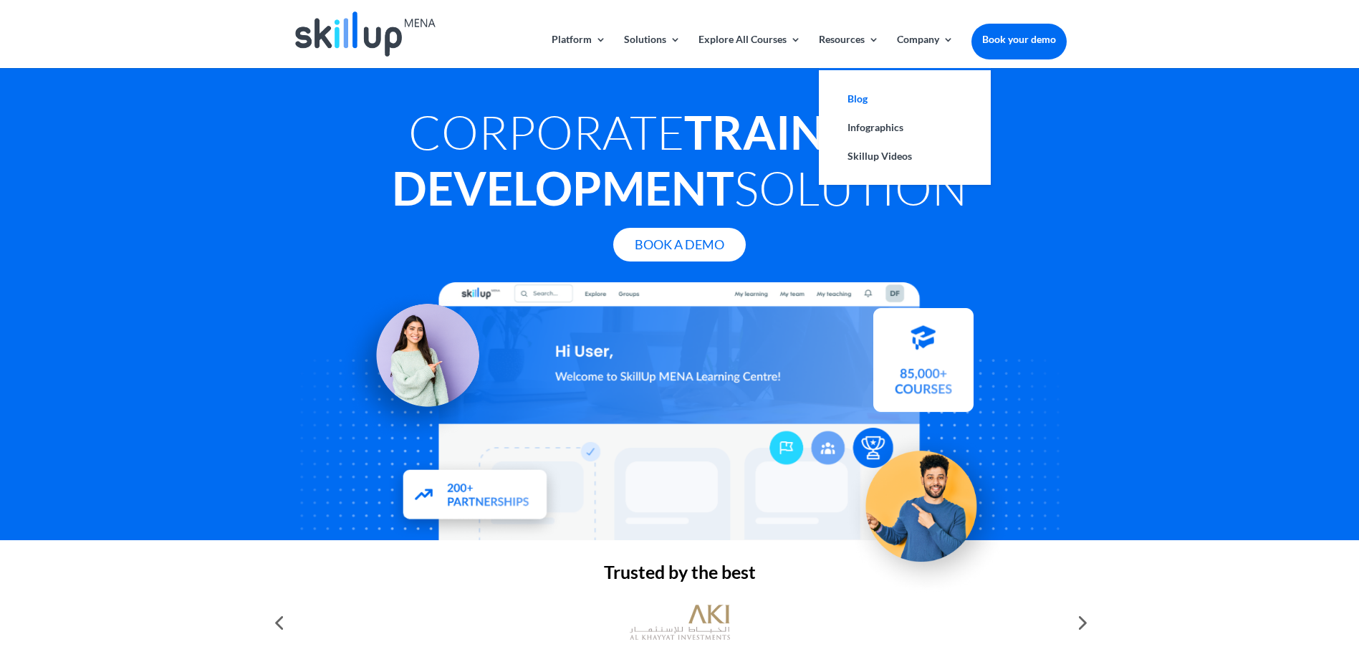
click at [862, 102] on link "Blog" at bounding box center [904, 99] width 143 height 29
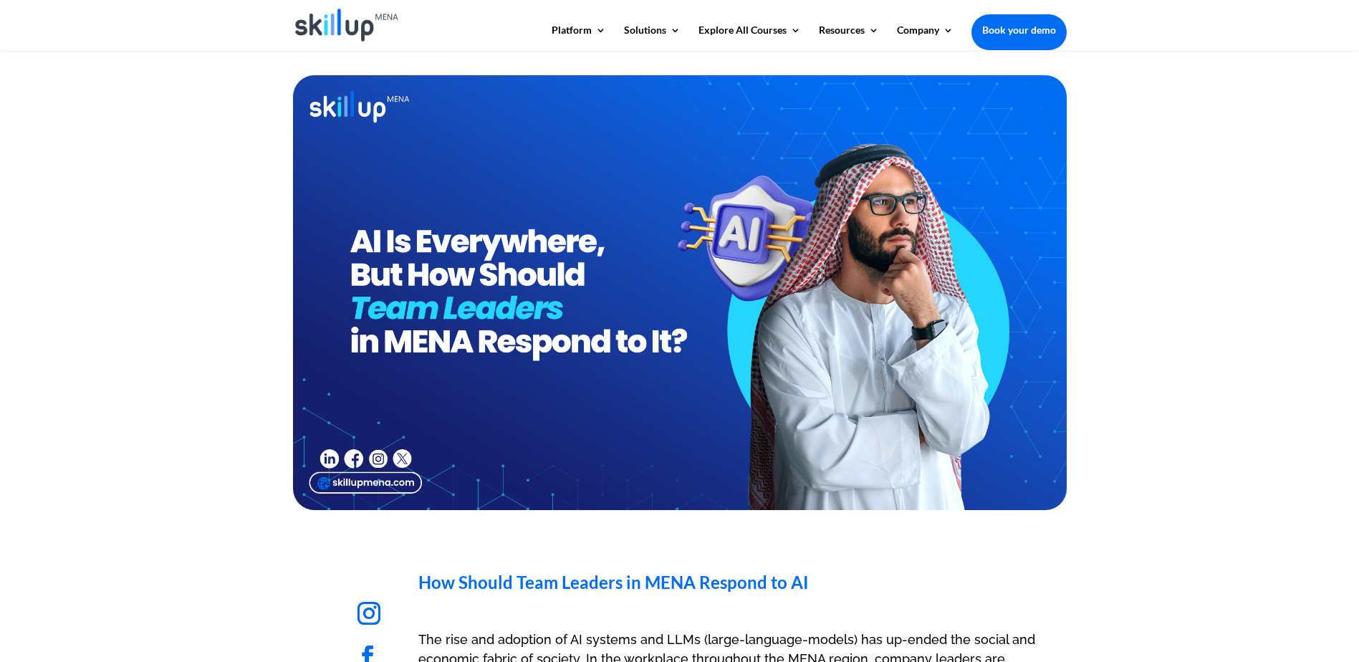
scroll to position [128, 0]
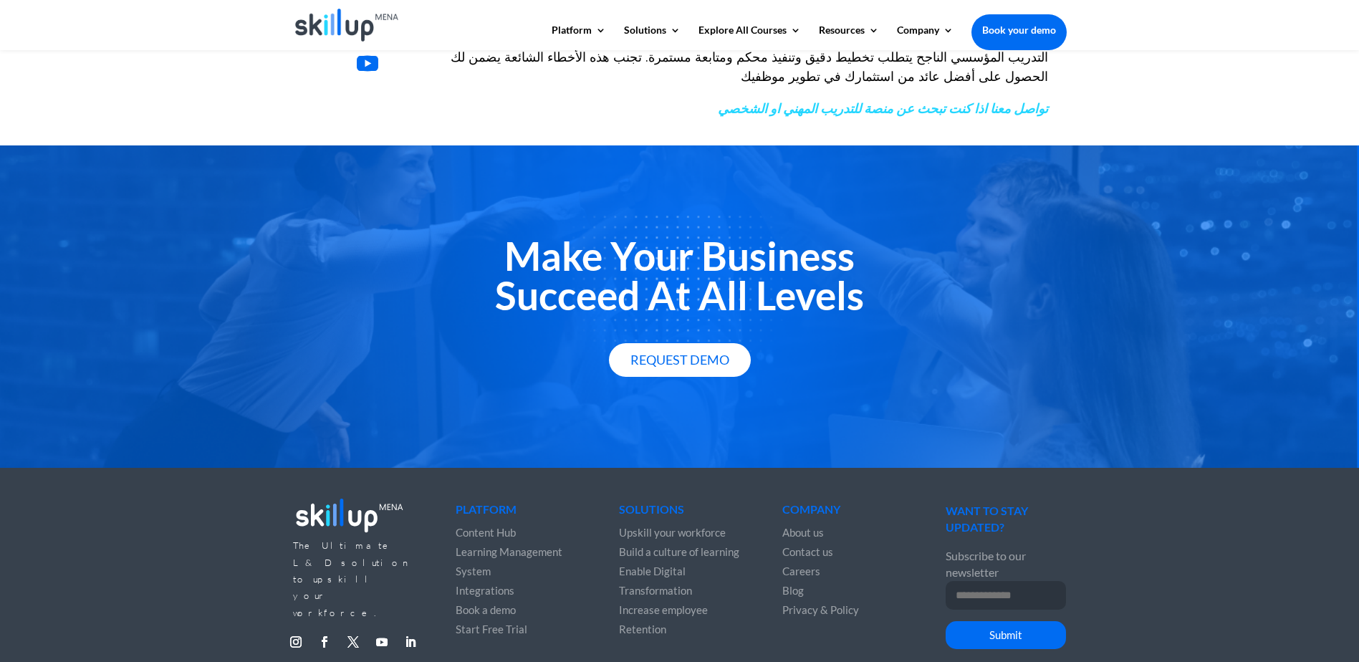
scroll to position [1378, 0]
